Goal: Check status: Verify the current state of an ongoing process or item

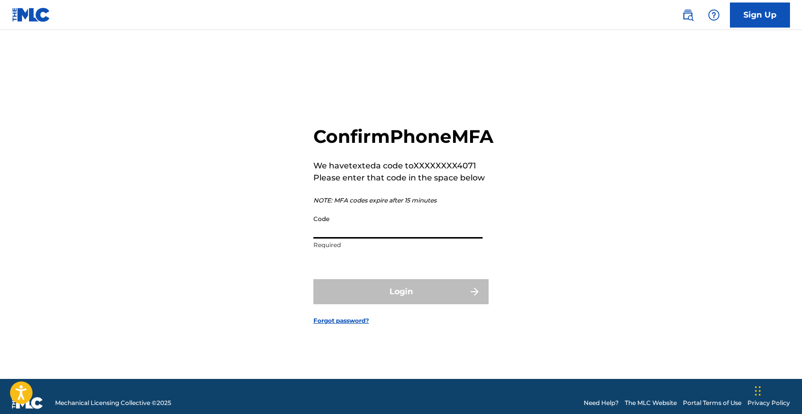
click at [440, 238] on input "Code" at bounding box center [398, 224] width 169 height 29
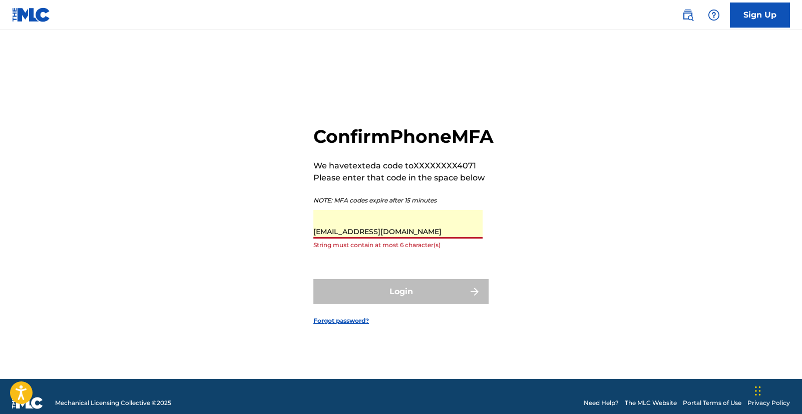
click at [392, 237] on input "[EMAIL_ADDRESS][DOMAIN_NAME]" at bounding box center [398, 224] width 169 height 29
drag, startPoint x: 411, startPoint y: 240, endPoint x: 357, endPoint y: 242, distance: 53.6
click at [357, 238] on input "[EMAIL_ADDRESS][DOMAIN_NAME]" at bounding box center [398, 224] width 169 height 29
type input "davidsupica"
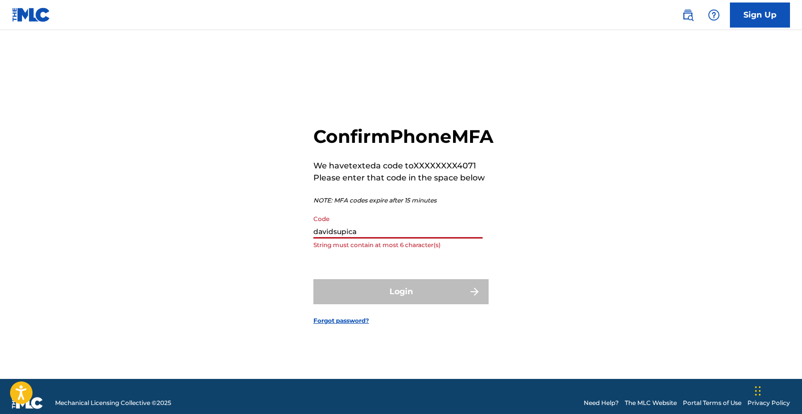
click at [351, 233] on input "davidsupica" at bounding box center [398, 224] width 169 height 29
click at [348, 238] on input "davidsupica" at bounding box center [398, 224] width 169 height 29
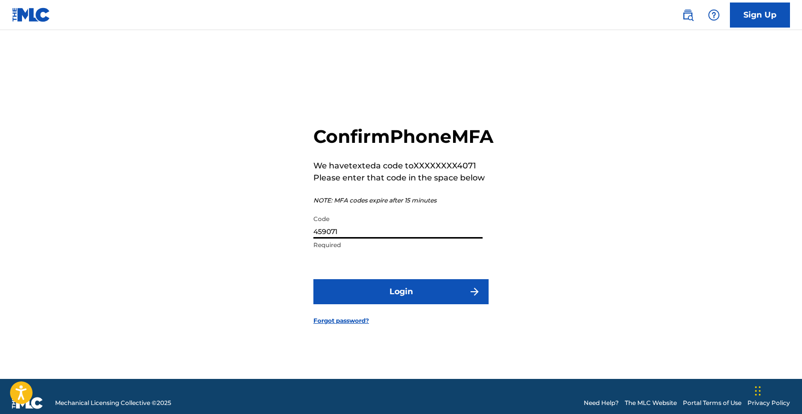
type input "459071"
click at [363, 300] on button "Login" at bounding box center [401, 291] width 175 height 25
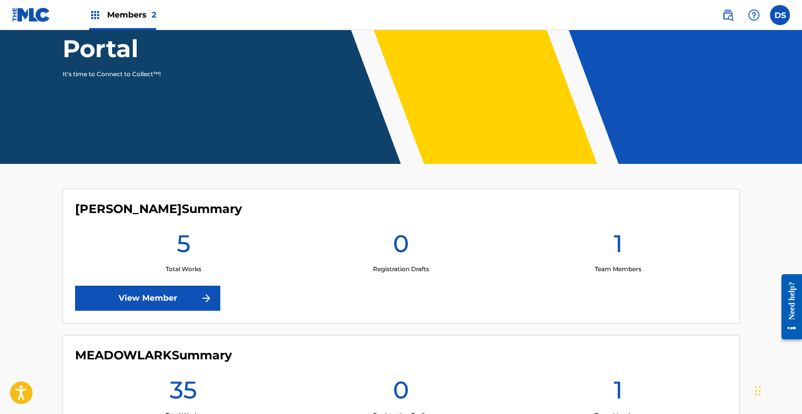
scroll to position [135, 0]
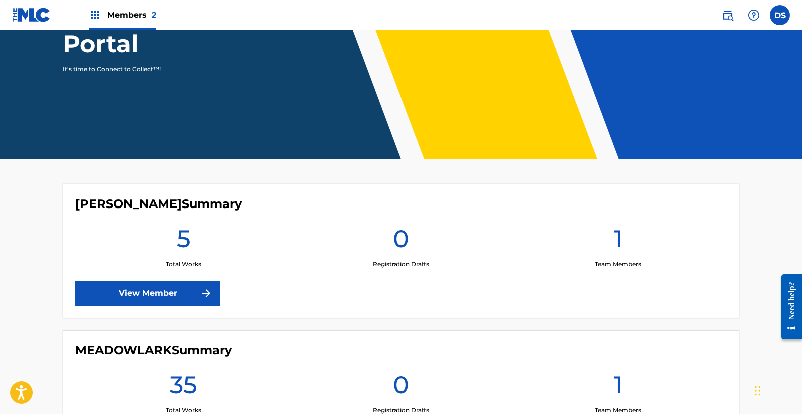
click at [185, 291] on link "View Member" at bounding box center [147, 292] width 145 height 25
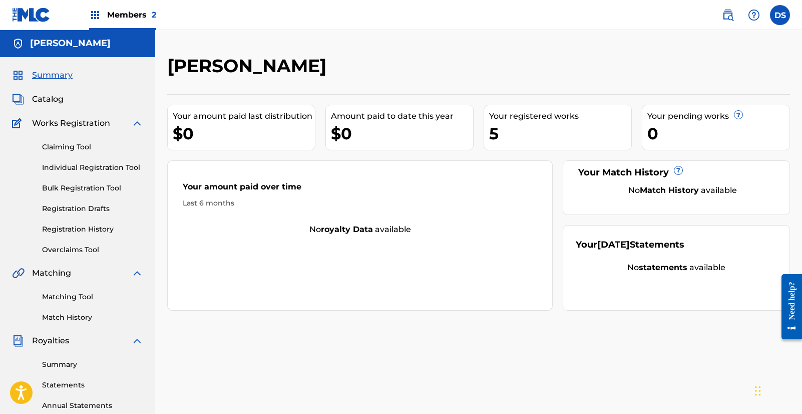
scroll to position [2, 0]
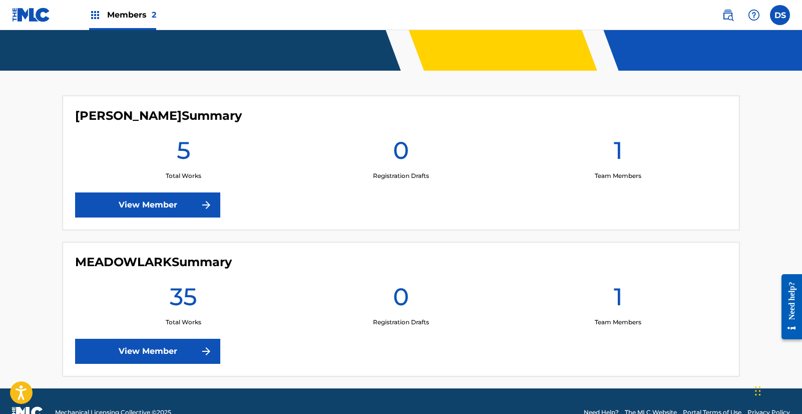
scroll to position [245, 0]
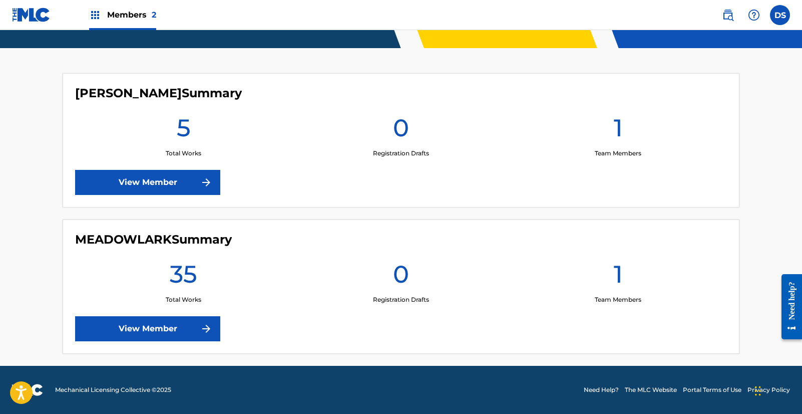
click at [179, 322] on link "View Member" at bounding box center [147, 328] width 145 height 25
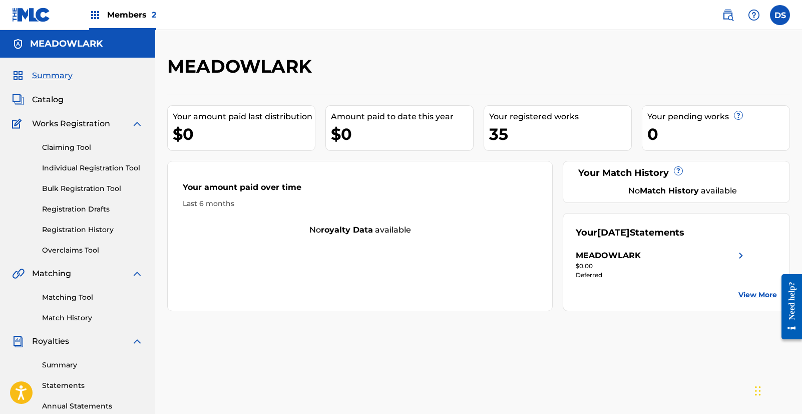
click at [760, 295] on link "View More" at bounding box center [758, 295] width 39 height 11
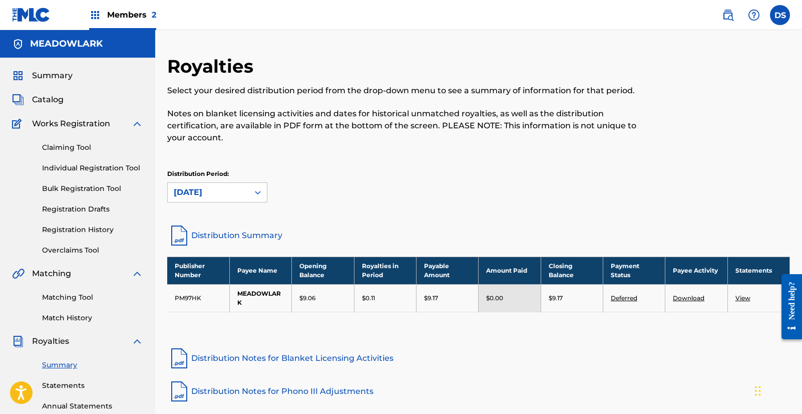
click at [744, 294] on td "View" at bounding box center [759, 298] width 62 height 28
click at [741, 298] on link "View" at bounding box center [743, 298] width 15 height 8
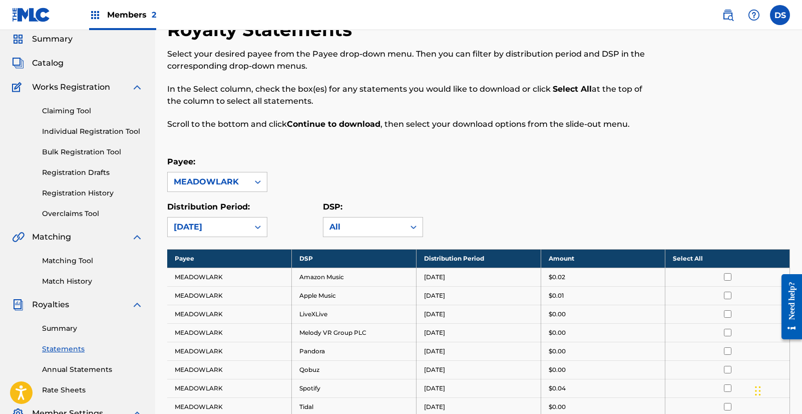
scroll to position [33, 0]
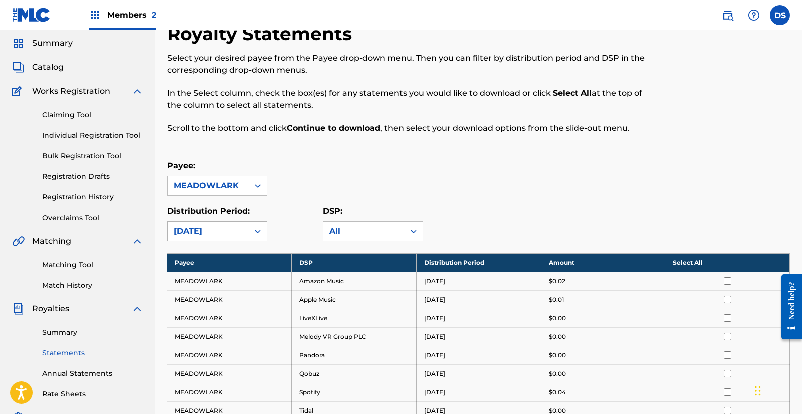
click at [242, 233] on div "[DATE]" at bounding box center [208, 231] width 69 height 12
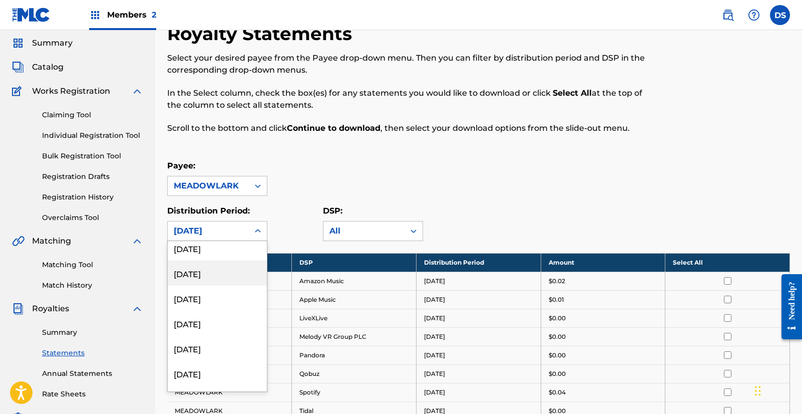
scroll to position [983, 0]
click at [221, 307] on div "[DATE]" at bounding box center [217, 297] width 99 height 25
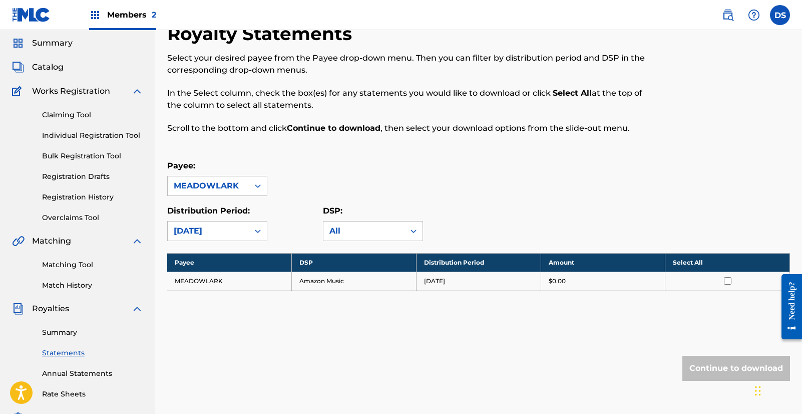
click at [242, 234] on div "[DATE]" at bounding box center [208, 231] width 69 height 12
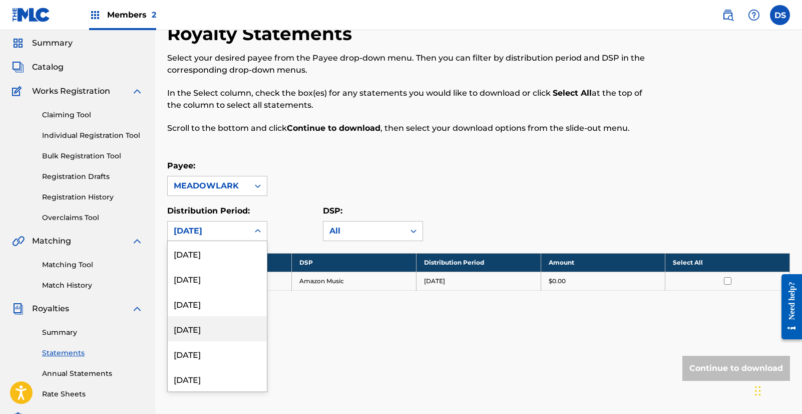
click at [222, 324] on div "[DATE]" at bounding box center [217, 328] width 99 height 25
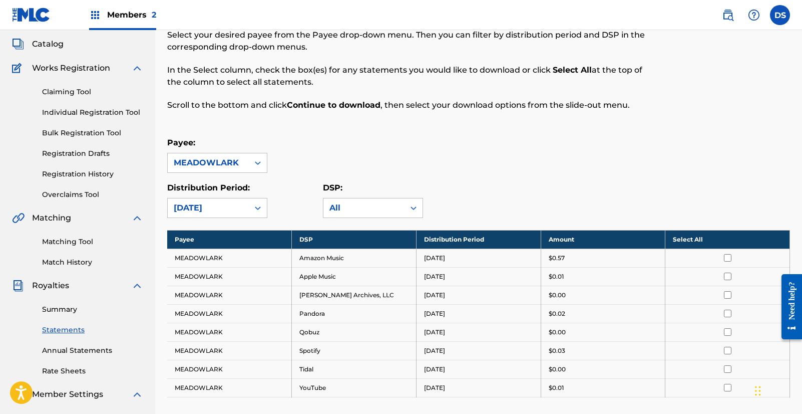
scroll to position [0, 0]
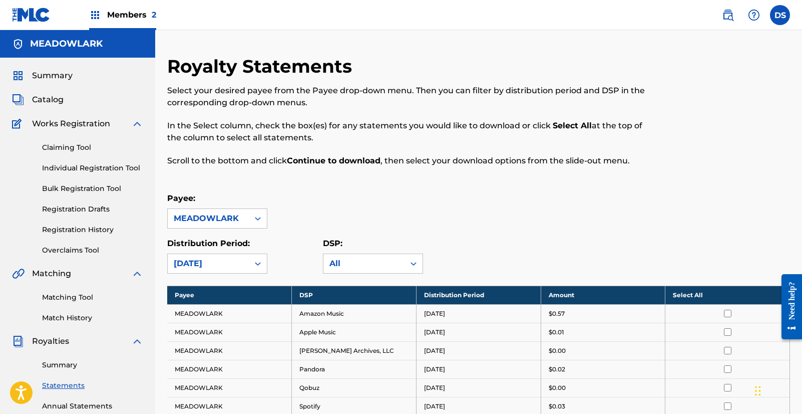
click at [127, 21] on div "Members 2" at bounding box center [122, 15] width 67 height 30
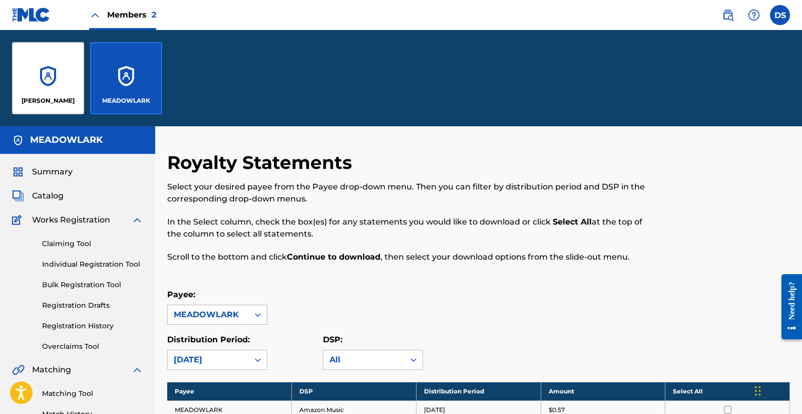
click at [217, 309] on div "MEADOWLARK" at bounding box center [208, 315] width 69 height 12
click at [226, 320] on div "MEADOWLARK" at bounding box center [208, 315] width 69 height 12
click at [83, 61] on div "[PERSON_NAME]" at bounding box center [48, 78] width 72 height 72
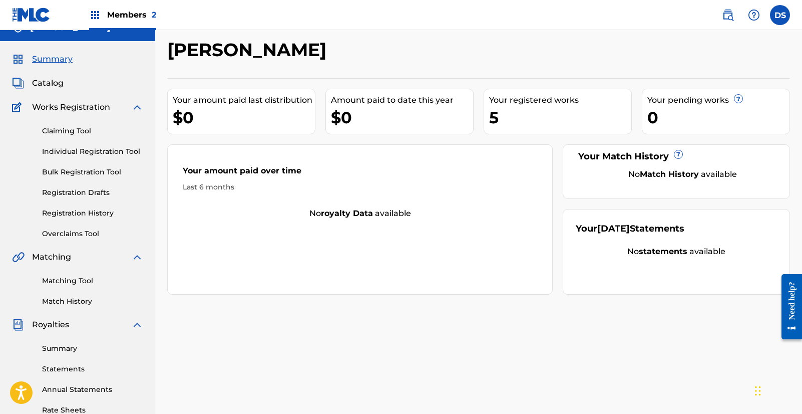
scroll to position [40, 0]
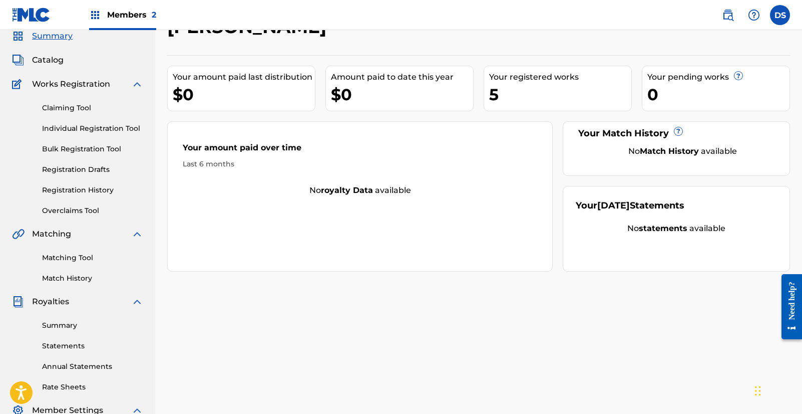
click at [658, 224] on strong "statements" at bounding box center [663, 228] width 49 height 10
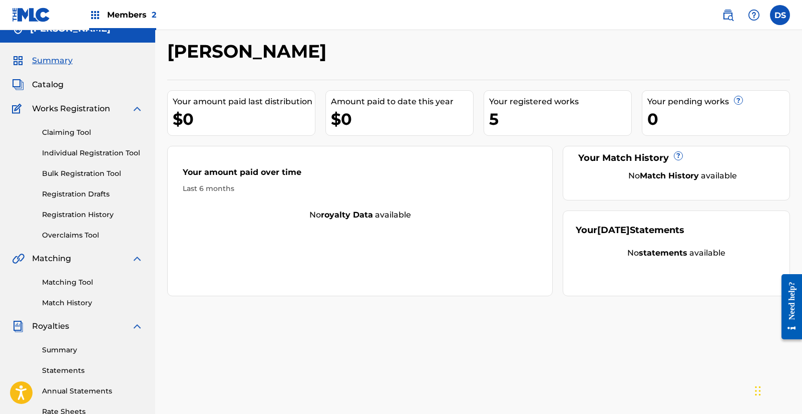
scroll to position [0, 0]
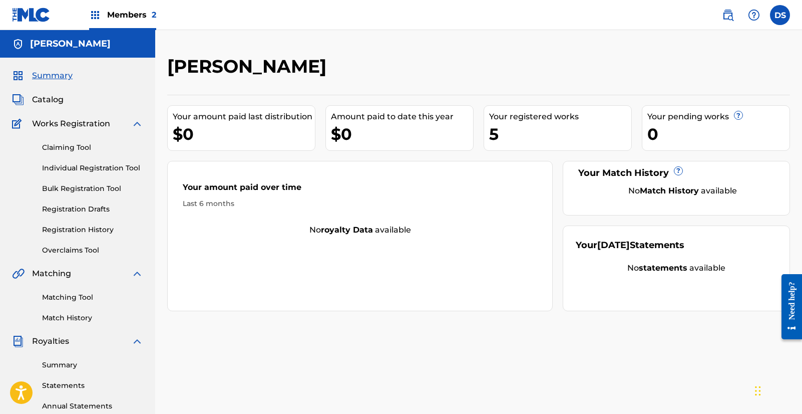
click at [136, 12] on span "Members 2" at bounding box center [131, 15] width 49 height 12
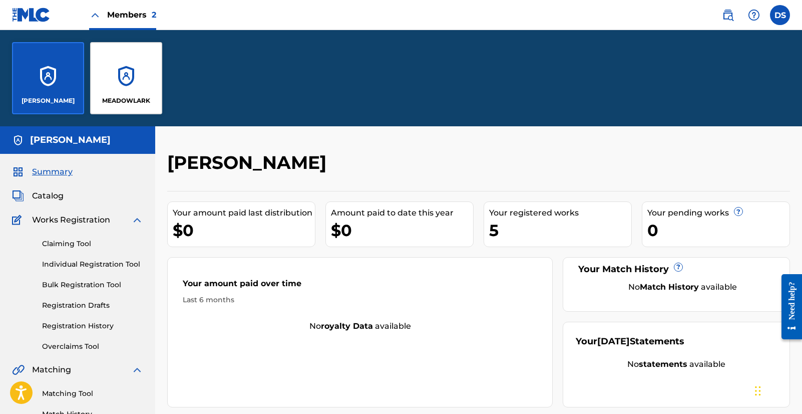
click at [46, 64] on div "[PERSON_NAME]" at bounding box center [48, 78] width 72 height 72
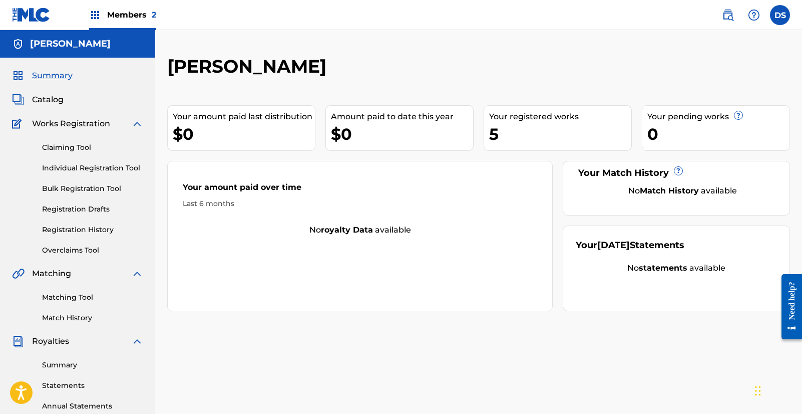
click at [106, 13] on div "Members 2" at bounding box center [122, 15] width 67 height 30
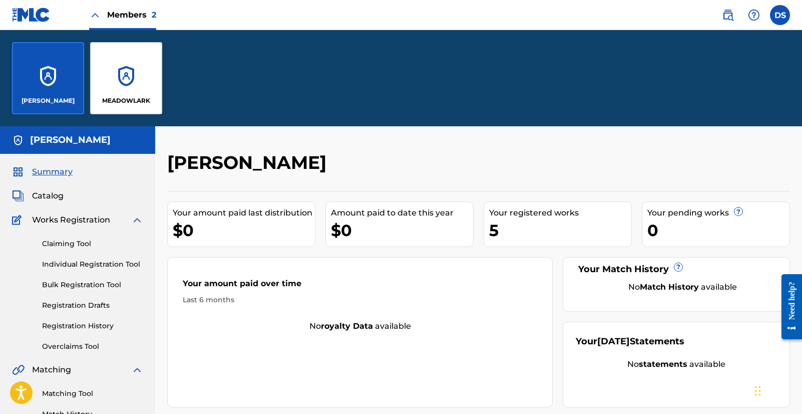
click at [128, 70] on div "MEADOWLARK" at bounding box center [126, 78] width 72 height 72
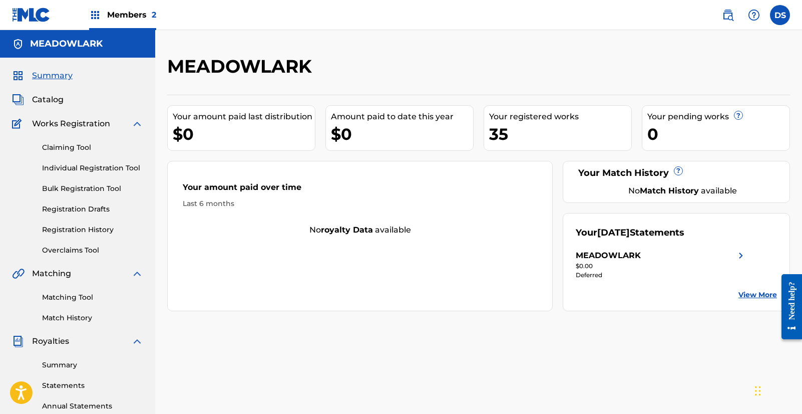
click at [526, 135] on div "35" at bounding box center [560, 134] width 142 height 23
click at [742, 252] on img at bounding box center [741, 255] width 12 height 12
